Goal: Transaction & Acquisition: Purchase product/service

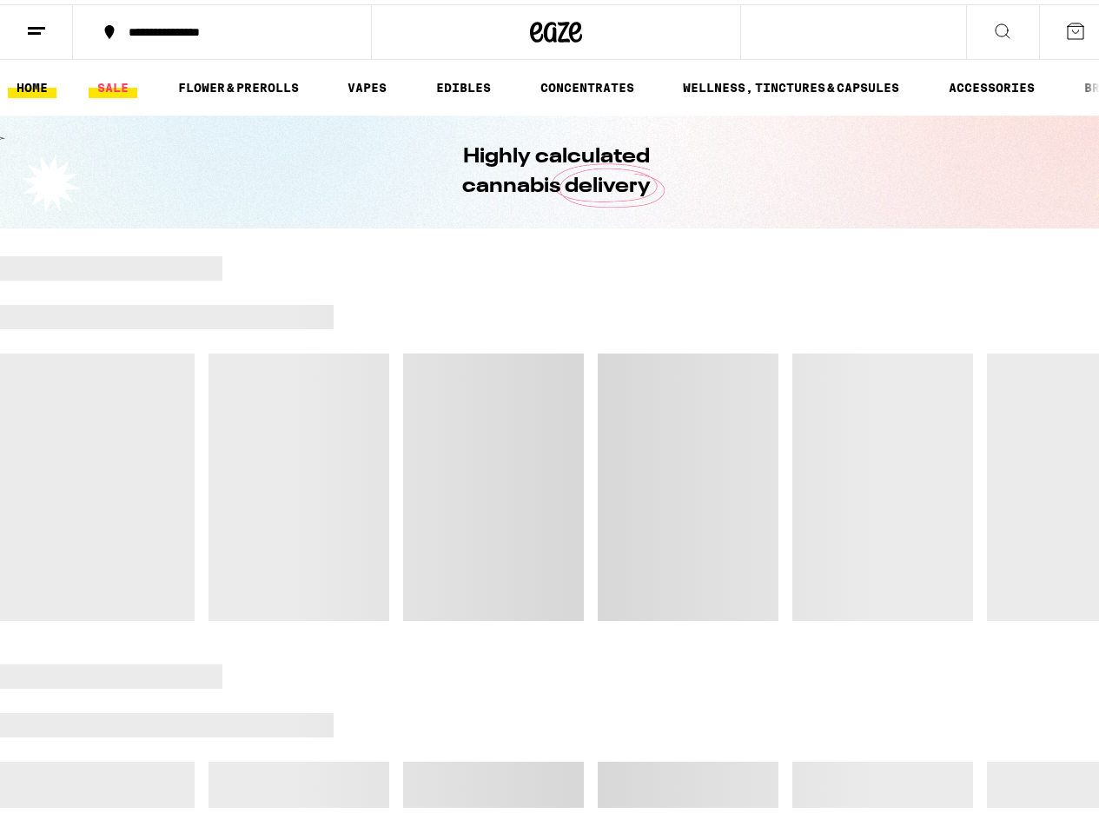
click at [111, 84] on link "SALE" at bounding box center [113, 83] width 49 height 21
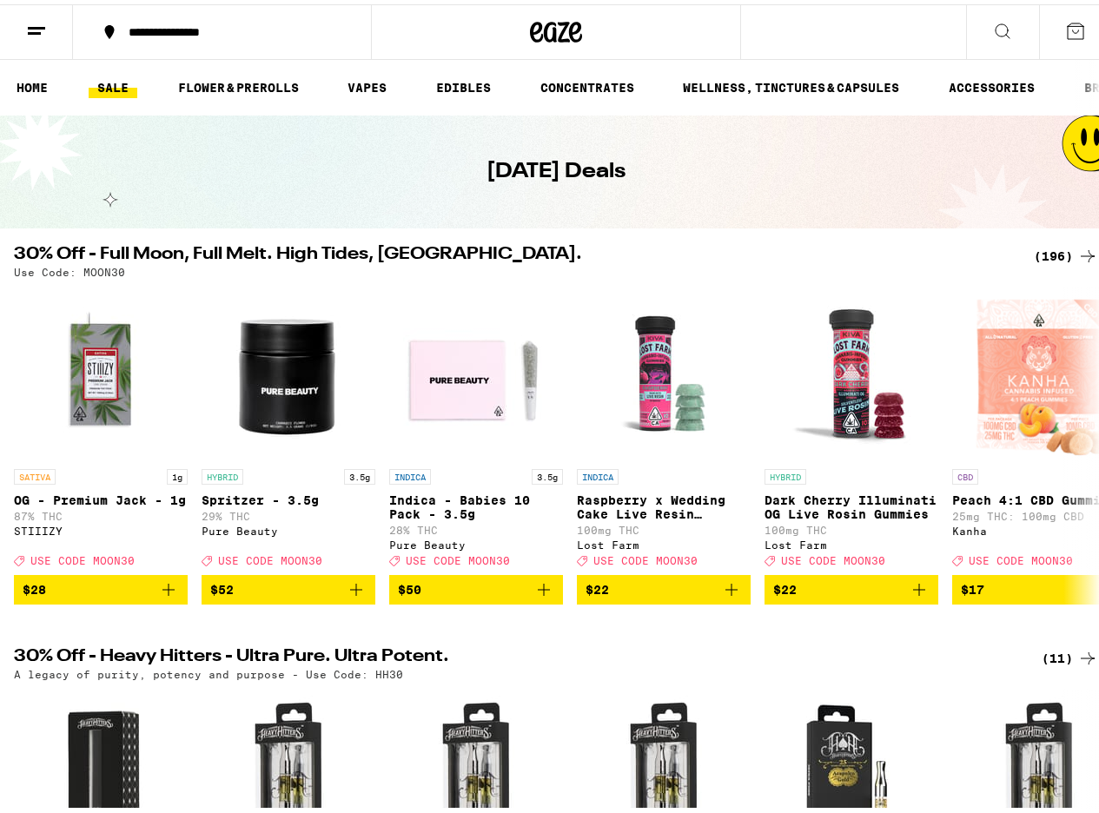
click at [1037, 255] on div "(196)" at bounding box center [1066, 252] width 64 height 21
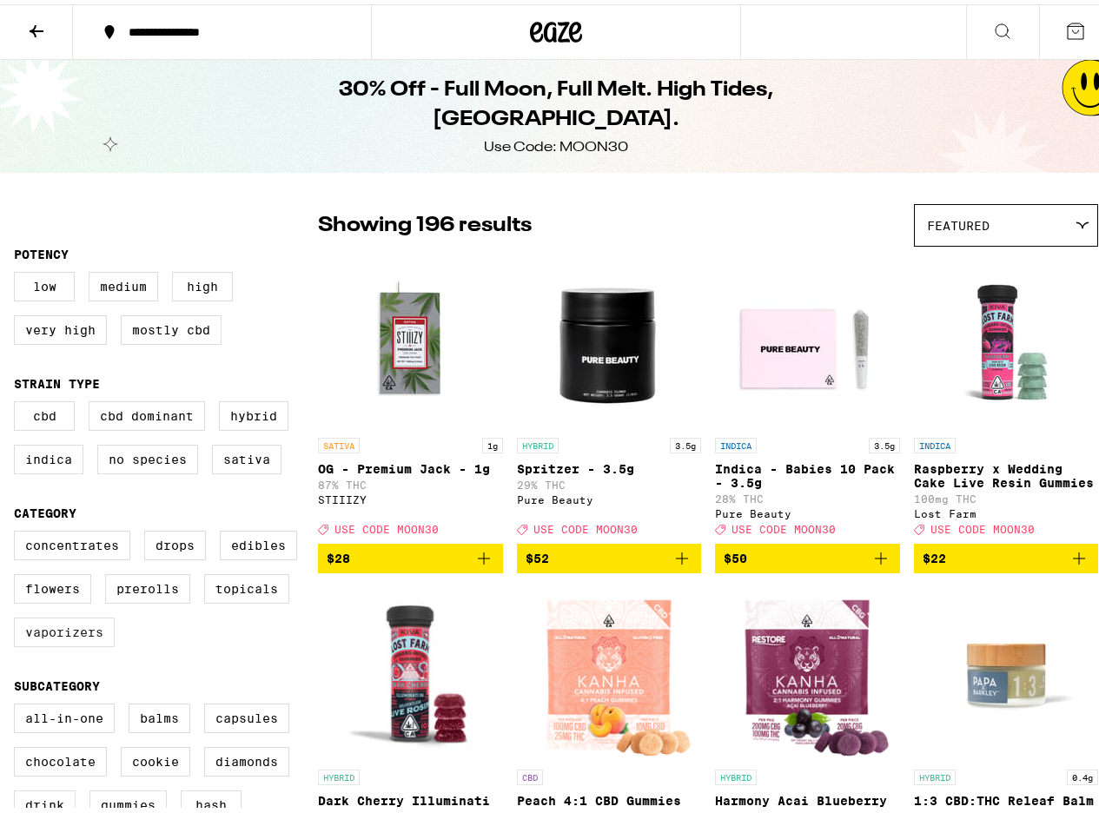
click at [60, 639] on label "Vaporizers" at bounding box center [64, 628] width 101 height 30
click at [18, 530] on input "Vaporizers" at bounding box center [17, 529] width 1 height 1
checkbox input "true"
